Goal: Task Accomplishment & Management: Manage account settings

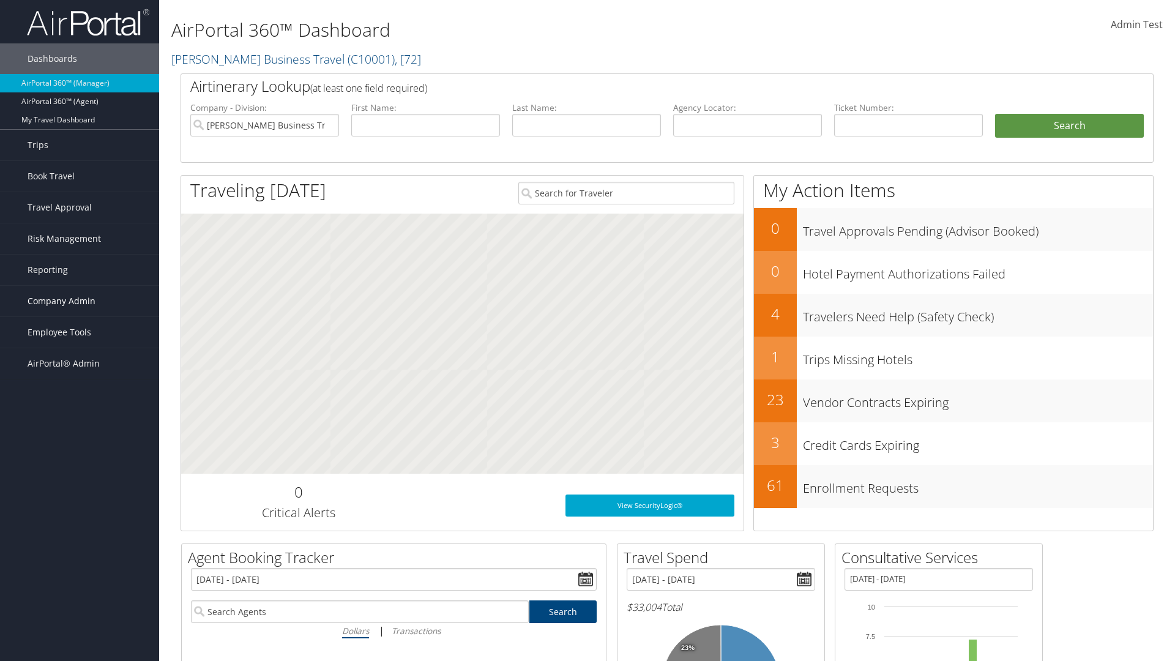
click at [80, 301] on span "Company Admin" at bounding box center [62, 301] width 68 height 31
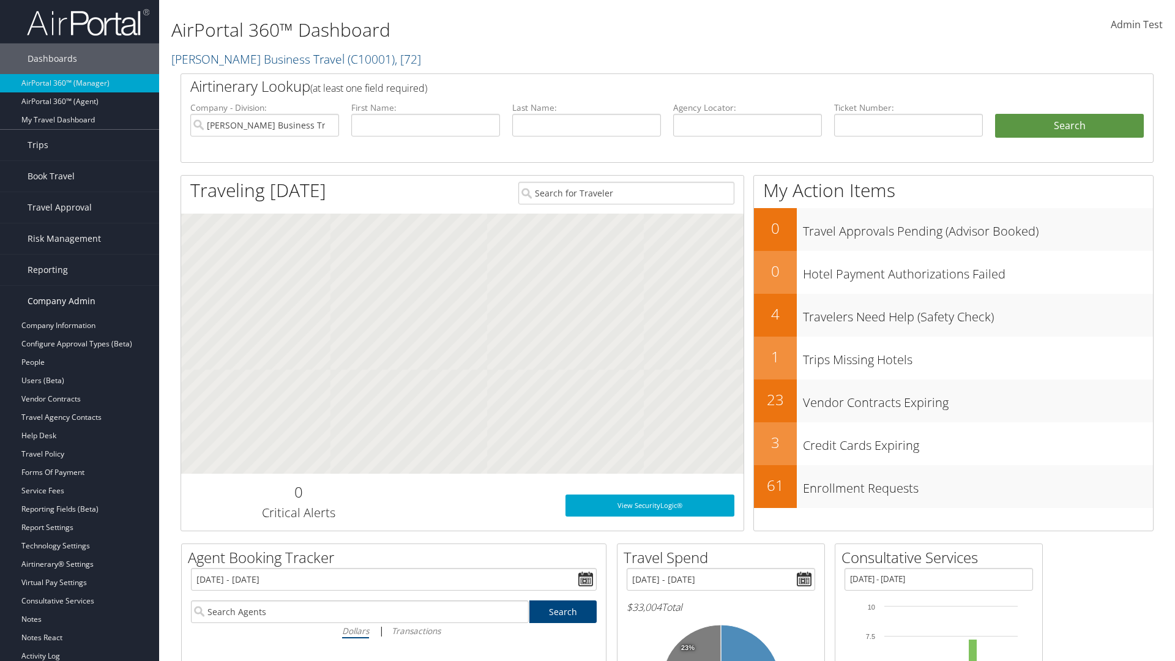
scroll to position [234, 0]
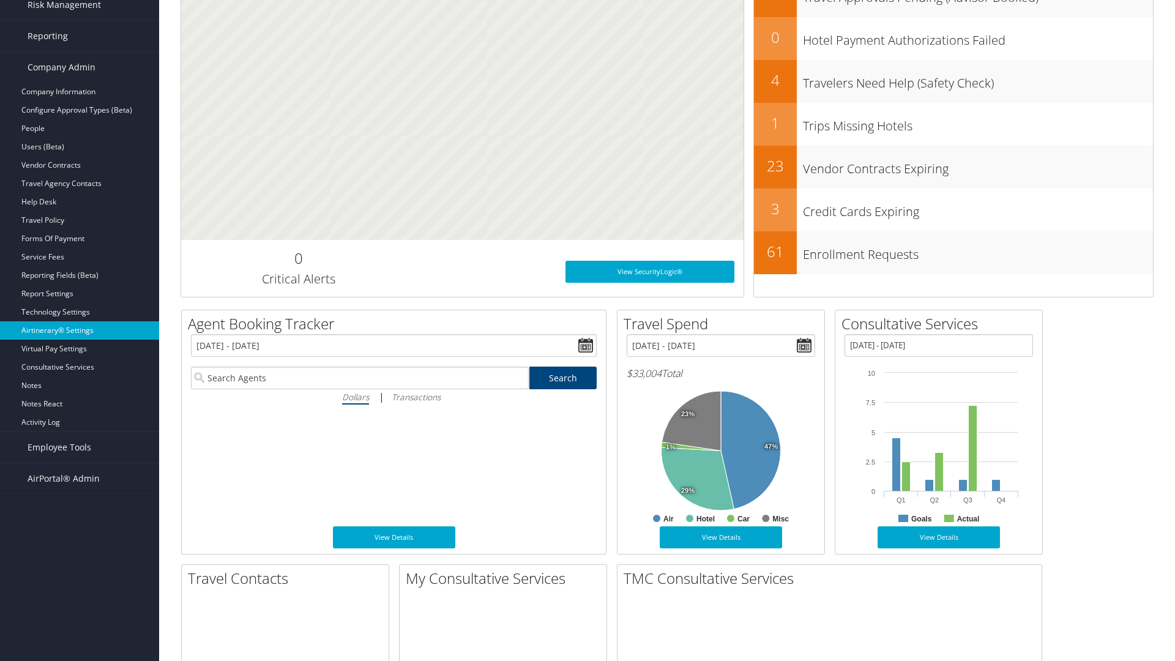
click at [80, 330] on link "Airtinerary® Settings" at bounding box center [79, 330] width 159 height 18
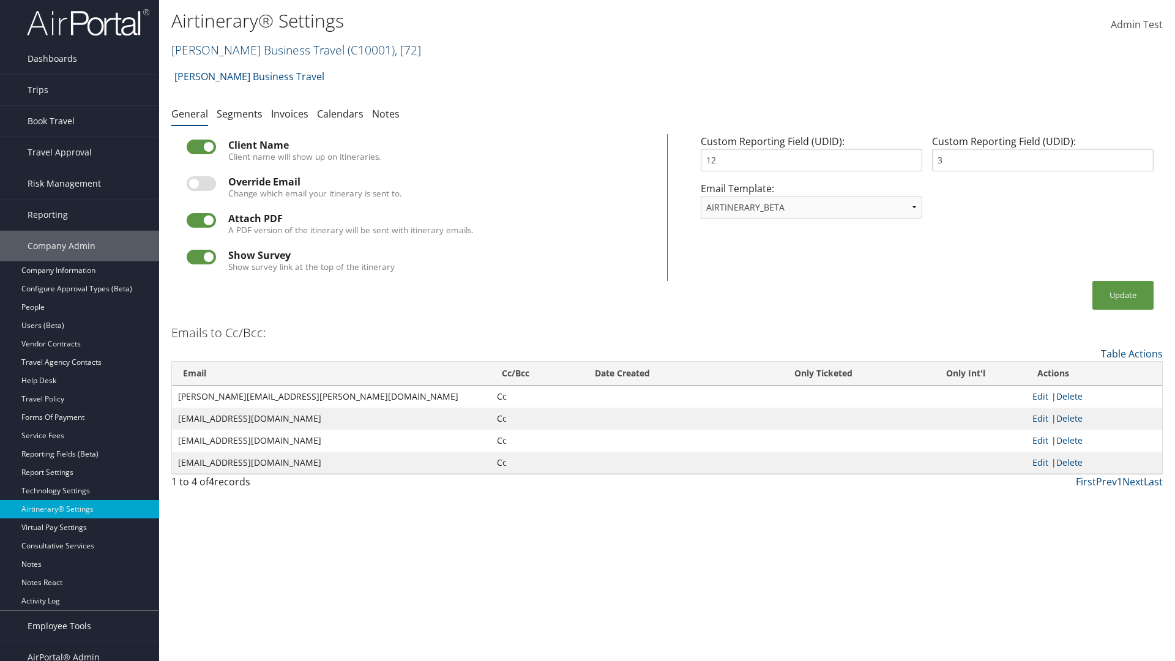
click at [252, 50] on link "[PERSON_NAME] Business Travel ( C10001 ) , [ 72 ]" at bounding box center [296, 50] width 250 height 17
click at [0, 0] on input "search" at bounding box center [0, 0] width 0 height 0
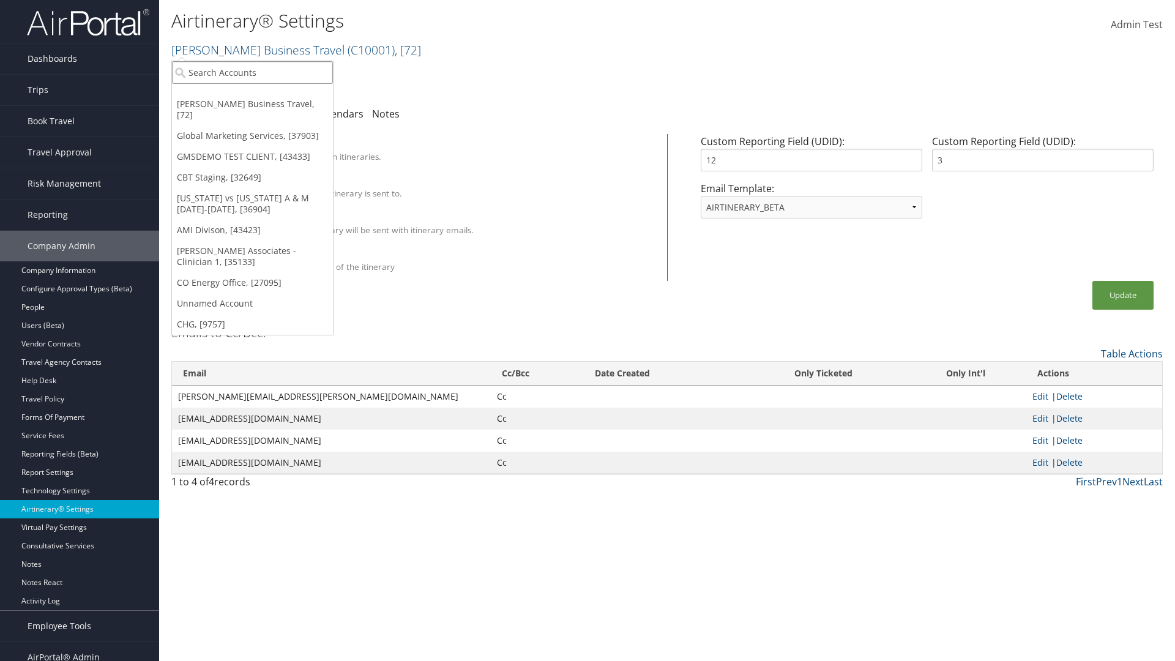
type input "Global Marketing Services"
click at [264, 95] on div "Global Marketing Services (301946), [37903]" at bounding box center [263, 94] width 197 height 11
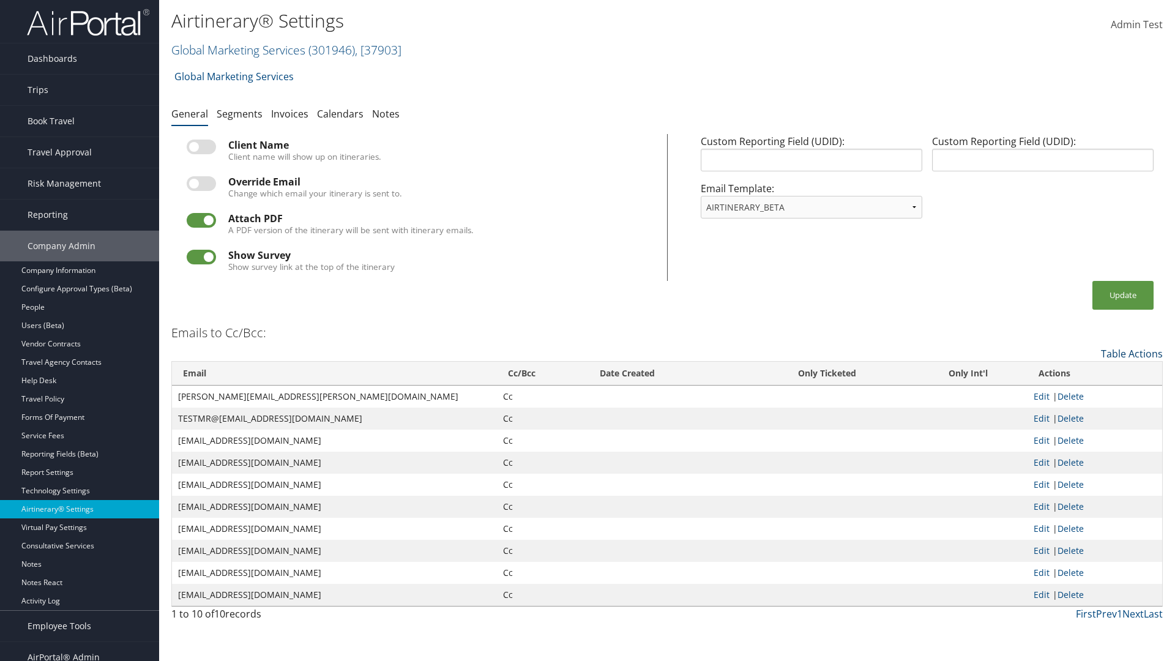
click at [1131, 353] on link "Table Actions" at bounding box center [1132, 353] width 62 height 13
click at [1081, 372] on link "Add New Cc Email" at bounding box center [1081, 372] width 161 height 21
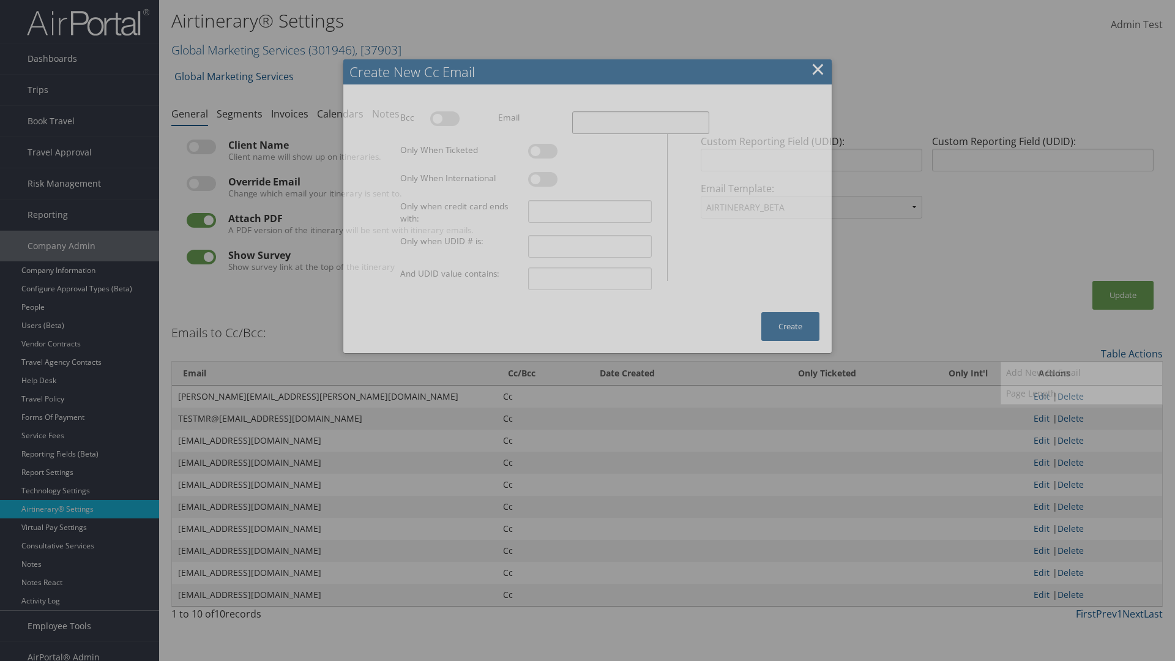
click at [640, 122] on input "Email" at bounding box center [640, 122] width 137 height 23
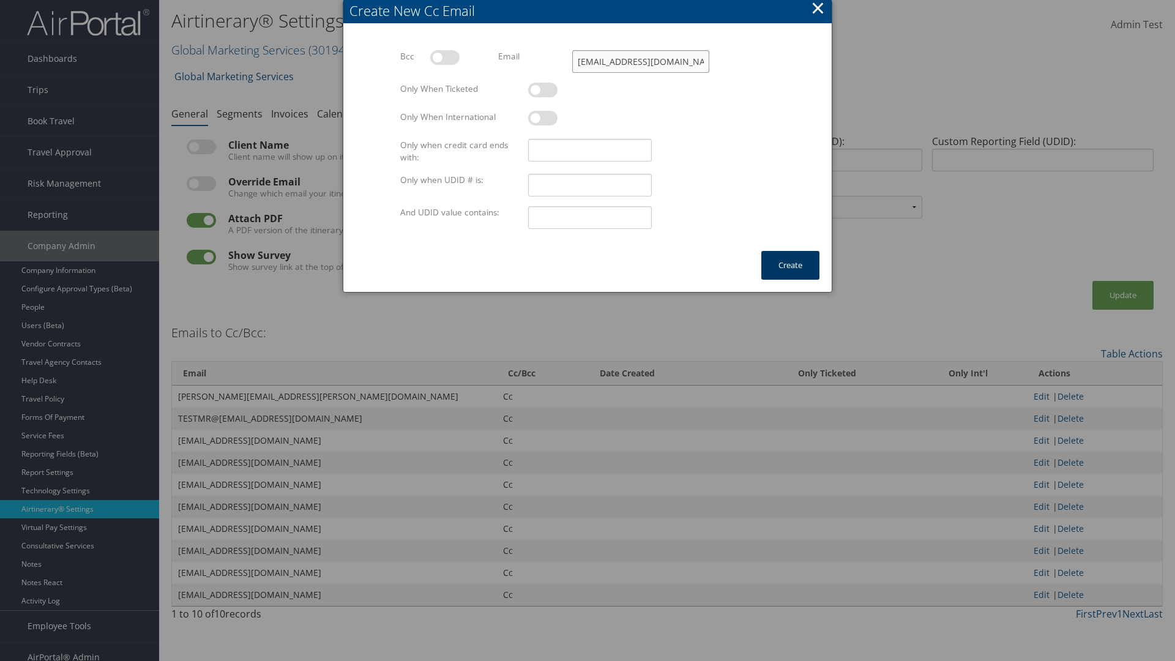
type input "[EMAIL_ADDRESS][DOMAIN_NAME]"
click at [790, 265] on button "Create" at bounding box center [790, 265] width 58 height 29
